Goal: Check status

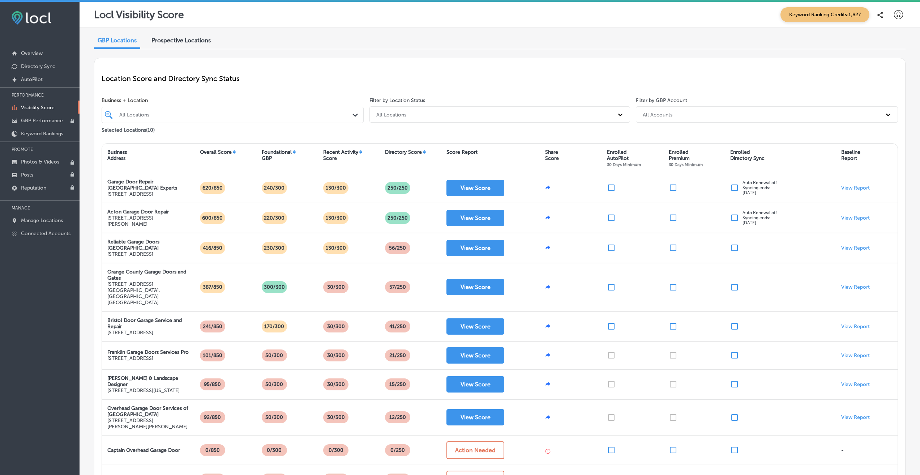
scroll to position [74, 0]
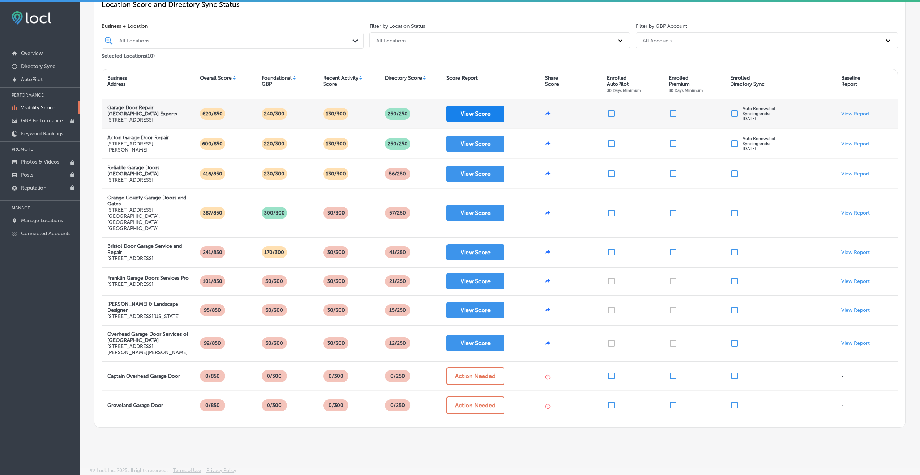
click at [489, 117] on button "View Score" at bounding box center [475, 114] width 58 height 16
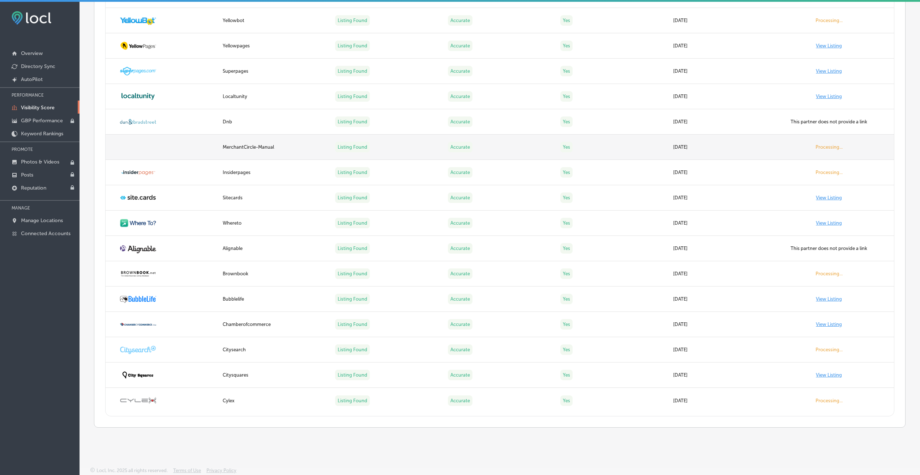
scroll to position [2, 0]
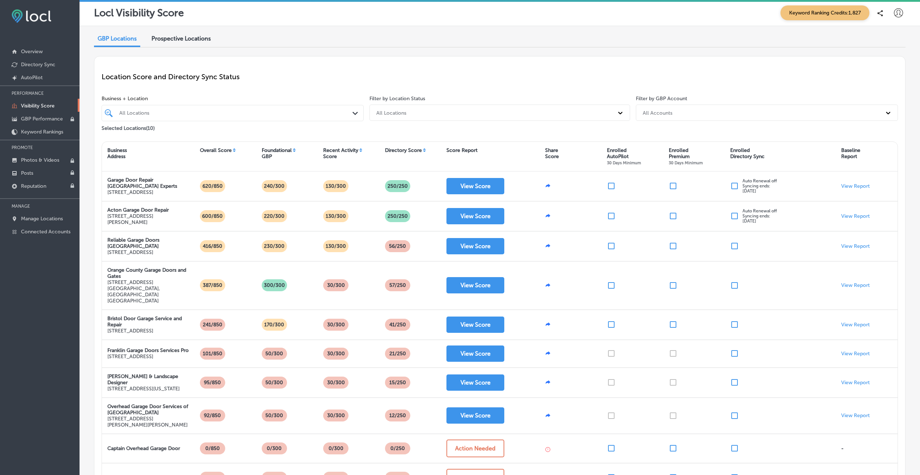
click at [291, 152] on div "Foundational GBP" at bounding box center [277, 153] width 30 height 12
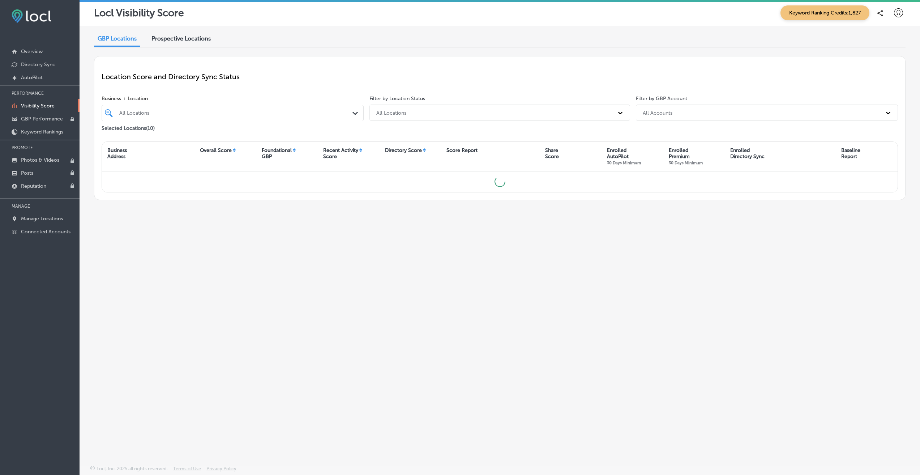
click at [291, 152] on div "Foundational GBP" at bounding box center [277, 153] width 30 height 12
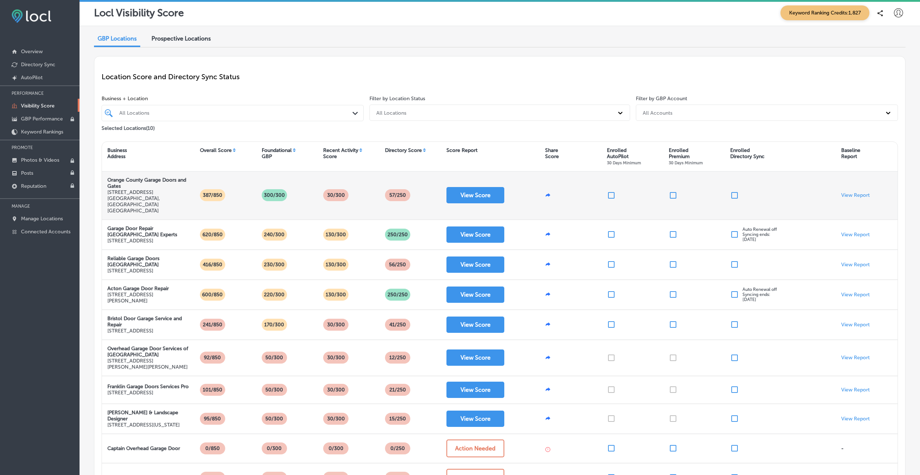
click at [275, 189] on p "300/300" at bounding box center [274, 195] width 27 height 12
click at [273, 189] on p "300/300" at bounding box center [274, 195] width 27 height 12
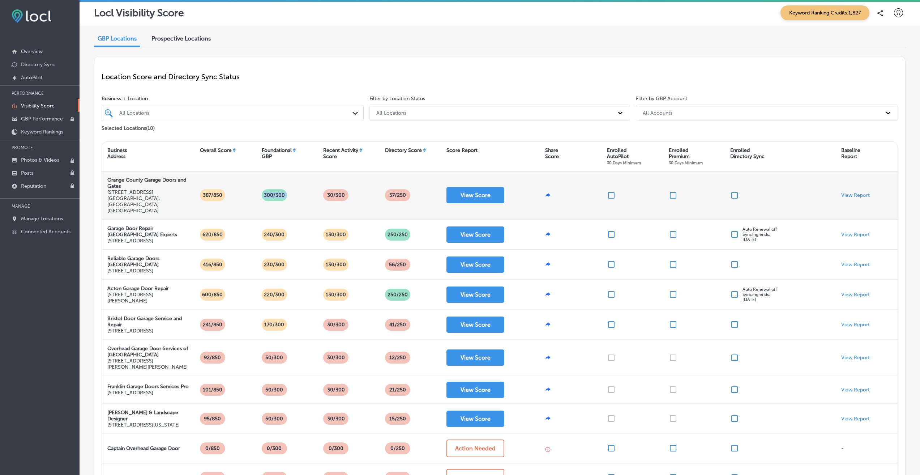
click at [273, 189] on p "300/300" at bounding box center [274, 195] width 27 height 12
